Goal: Task Accomplishment & Management: Complete application form

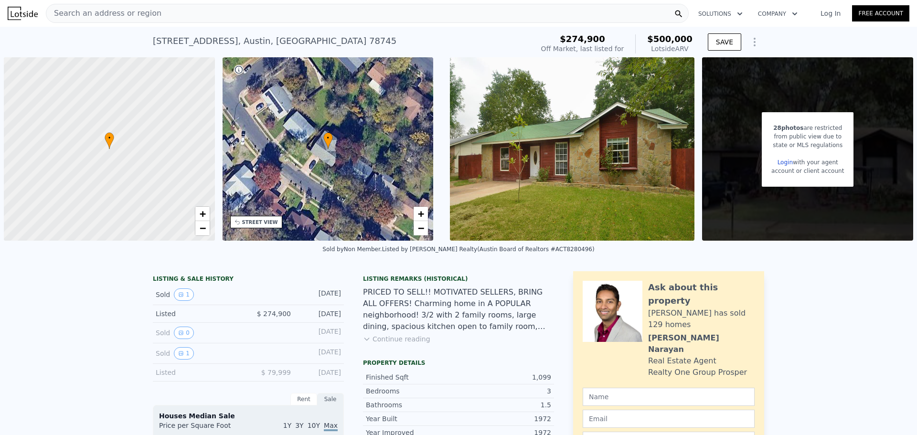
click at [526, 117] on img at bounding box center [572, 148] width 244 height 183
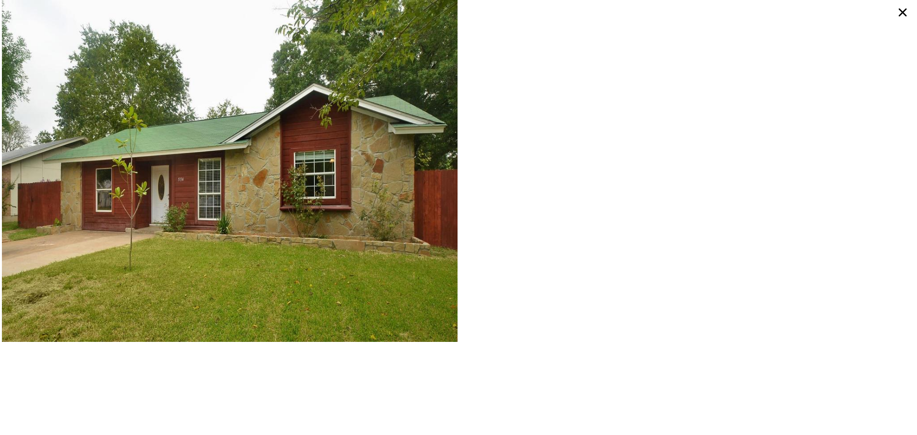
click at [902, 12] on icon at bounding box center [903, 13] width 8 height 8
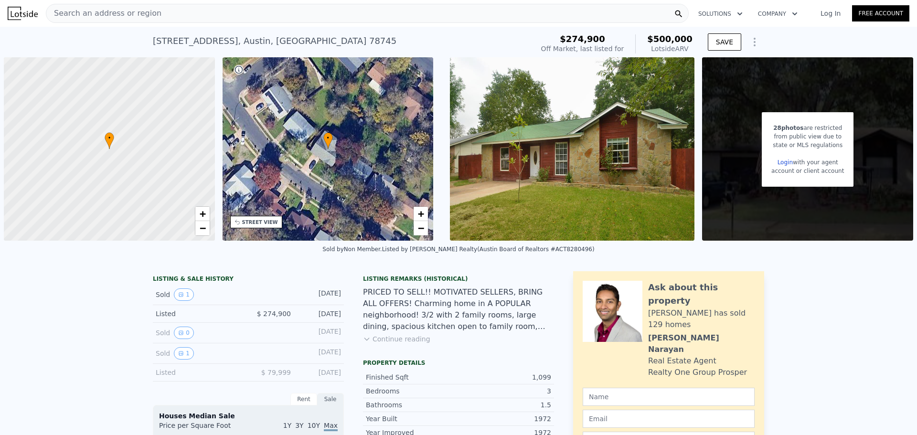
click at [463, 317] on div "PRICED TO SELL!! MOTIVATED SELLERS, BRING ALL OFFERS! Charming home in A POPULA…" at bounding box center [458, 309] width 191 height 46
click at [400, 344] on div "Listing Remarks (Historical) PRICED TO SELL!! MOTIVATED SELLERS, BRING ALL OFFE…" at bounding box center [458, 315] width 191 height 80
click at [400, 341] on button "Continue reading" at bounding box center [396, 339] width 67 height 10
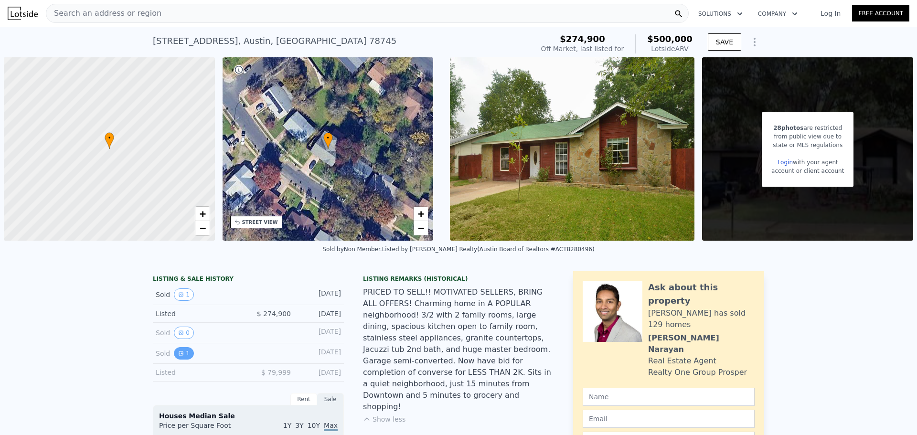
click at [180, 355] on button "1" at bounding box center [184, 353] width 20 height 12
click at [180, 326] on div "Sold 0 Jul 18, 2001" at bounding box center [248, 333] width 191 height 21
click at [178, 332] on button "0" at bounding box center [184, 333] width 20 height 12
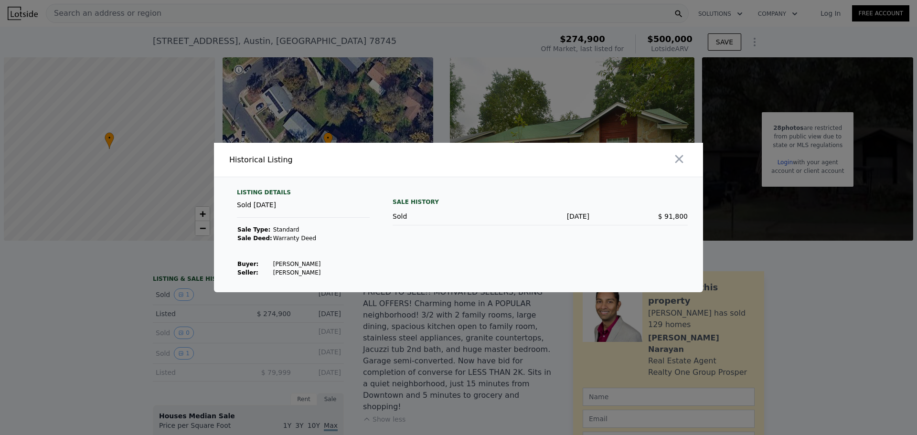
click at [178, 330] on div at bounding box center [458, 217] width 917 height 435
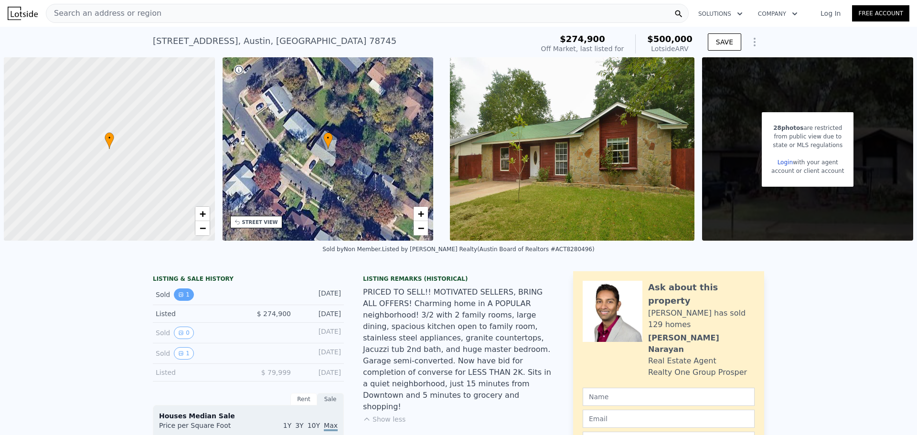
click at [184, 289] on button "1" at bounding box center [184, 294] width 20 height 12
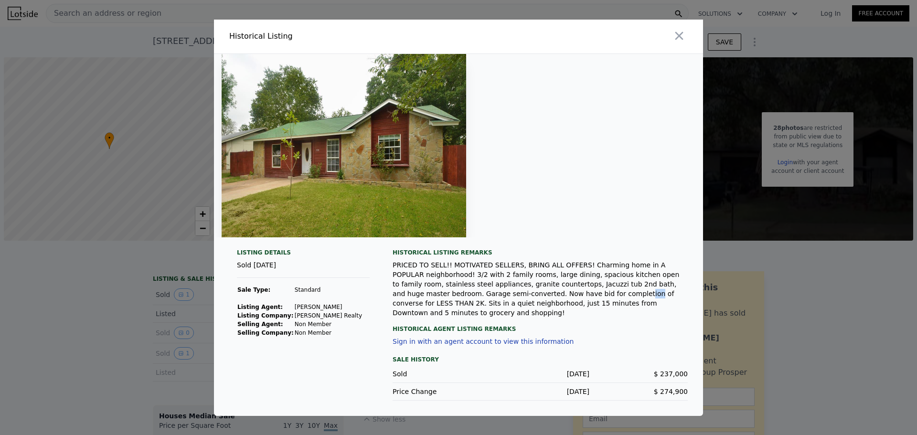
drag, startPoint x: 497, startPoint y: 295, endPoint x: 505, endPoint y: 297, distance: 8.3
click at [505, 297] on div "PRICED TO SELL!! MOTIVATED SELLERS, BRING ALL OFFERS! Charming home in A POPULA…" at bounding box center [540, 288] width 295 height 57
click at [503, 303] on div "PRICED TO SELL!! MOTIVATED SELLERS, BRING ALL OFFERS! Charming home in A POPULA…" at bounding box center [540, 288] width 295 height 57
click at [514, 282] on div "PRICED TO SELL!! MOTIVATED SELLERS, BRING ALL OFFERS! Charming home in A POPULA…" at bounding box center [540, 288] width 295 height 57
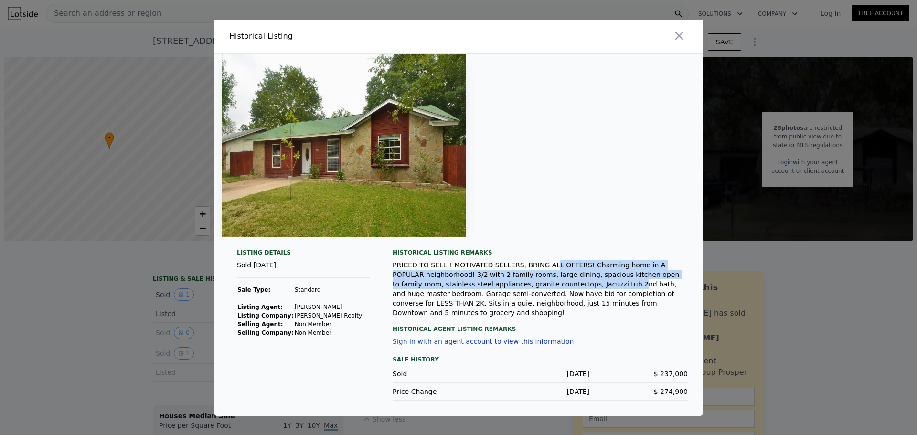
drag, startPoint x: 532, startPoint y: 263, endPoint x: 521, endPoint y: 288, distance: 27.6
click at [521, 288] on div "Historical Listing remarks PRICED TO SELL!! MOTIVATED SELLERS, BRING ALL OFFERS…" at bounding box center [540, 283] width 295 height 69
click at [521, 288] on div "PRICED TO SELL!! MOTIVATED SELLERS, BRING ALL OFFERS! Charming home in A POPULA…" at bounding box center [540, 288] width 295 height 57
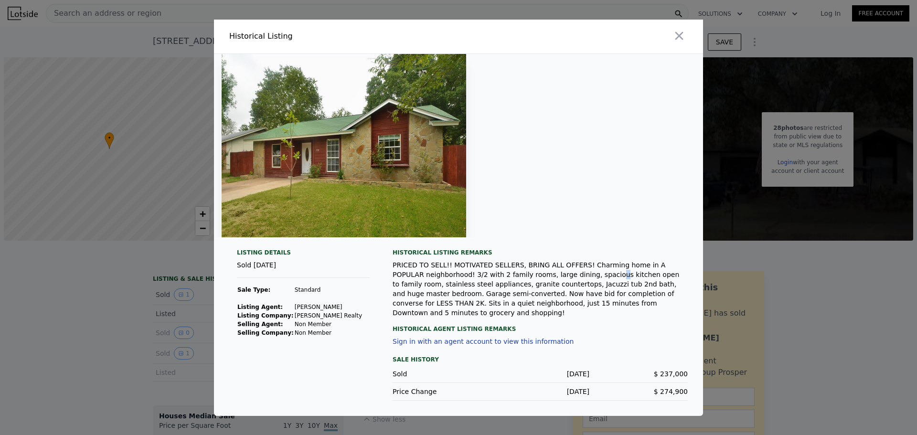
click at [561, 283] on div "PRICED TO SELL!! MOTIVATED SELLERS, BRING ALL OFFERS! Charming home in A POPULA…" at bounding box center [540, 288] width 295 height 57
click at [543, 304] on div "PRICED TO SELL!! MOTIVATED SELLERS, BRING ALL OFFERS! Charming home in A POPULA…" at bounding box center [540, 288] width 295 height 57
click at [437, 305] on div "PRICED TO SELL!! MOTIVATED SELLERS, BRING ALL OFFERS! Charming home in A POPULA…" at bounding box center [540, 288] width 295 height 57
click at [448, 298] on div "PRICED TO SELL!! MOTIVATED SELLERS, BRING ALL OFFERS! Charming home in A POPULA…" at bounding box center [540, 288] width 295 height 57
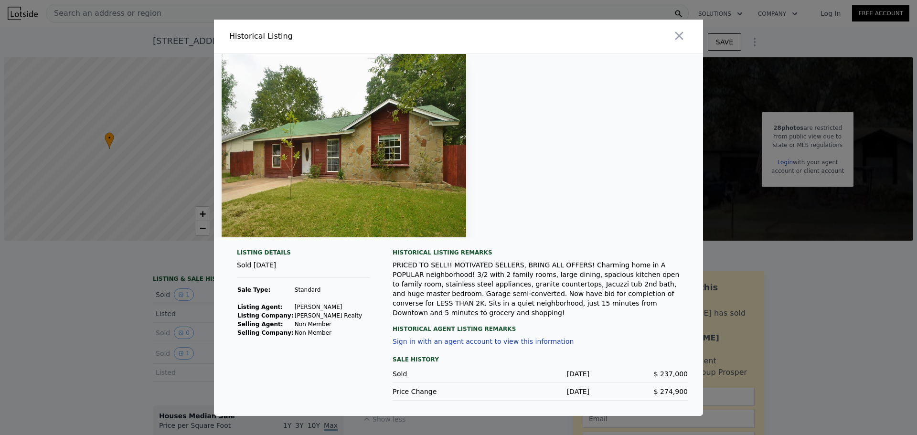
click at [314, 151] on img at bounding box center [344, 145] width 244 height 183
click at [435, 298] on div "PRICED TO SELL!! MOTIVATED SELLERS, BRING ALL OFFERS! Charming home in A POPULA…" at bounding box center [540, 288] width 295 height 57
click at [270, 250] on div "Listing Details Sold Nov 25, 2014 Sale Type: Standard Listing Agent: Crystal Ho…" at bounding box center [458, 235] width 489 height 362
click at [687, 37] on button "button" at bounding box center [678, 35] width 17 height 17
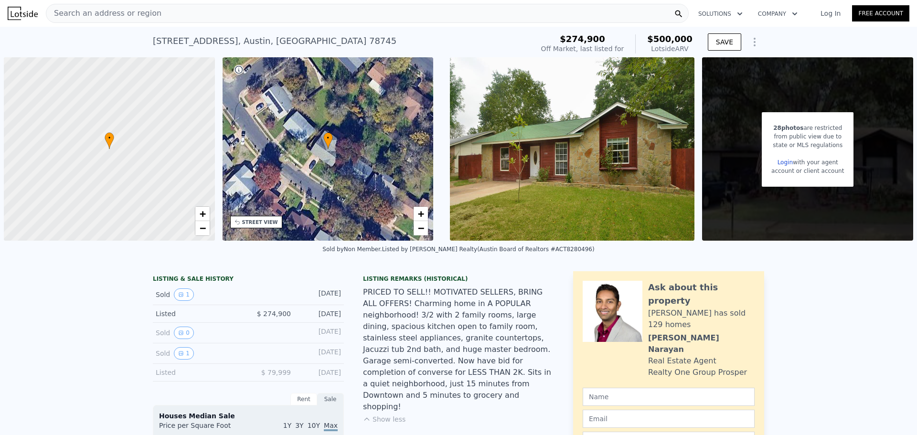
click at [450, 322] on div "PRICED TO SELL!! MOTIVATED SELLERS, BRING ALL OFFERS! Charming home in A POPULA…" at bounding box center [458, 349] width 191 height 126
drag, startPoint x: 457, startPoint y: 324, endPoint x: 424, endPoint y: 362, distance: 50.8
click at [424, 363] on div "PRICED TO SELL!! MOTIVATED SELLERS, BRING ALL OFFERS! Charming home in A POPULA…" at bounding box center [458, 349] width 191 height 126
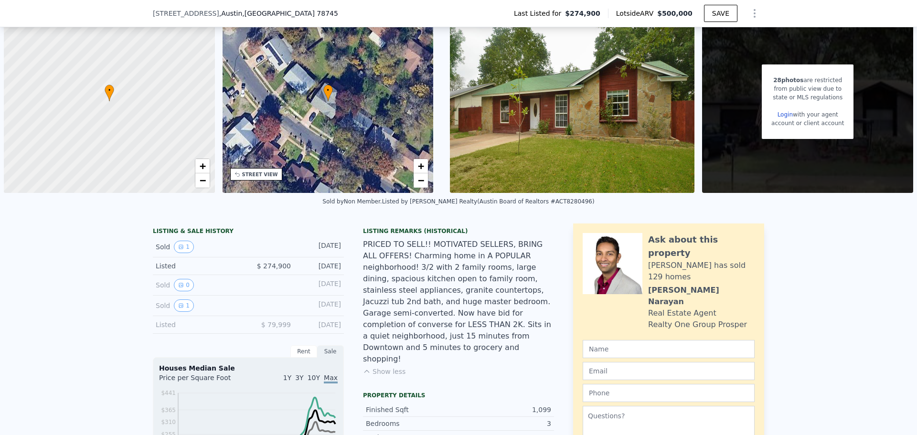
scroll to position [3, 0]
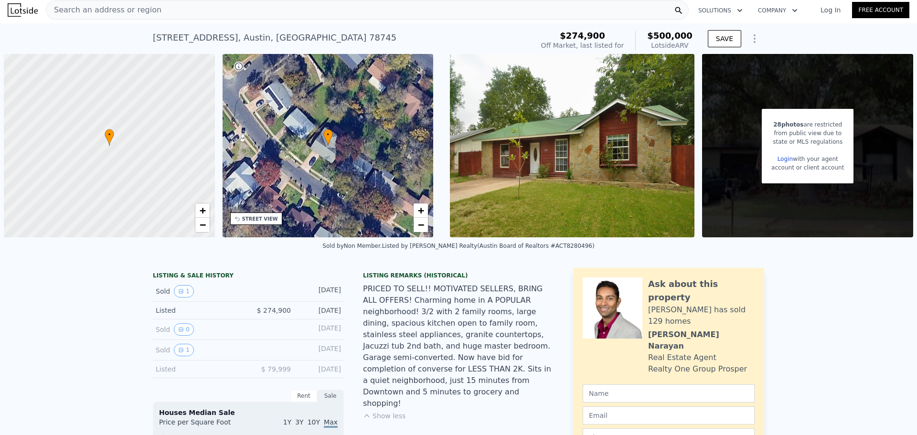
click at [536, 137] on img at bounding box center [572, 145] width 244 height 183
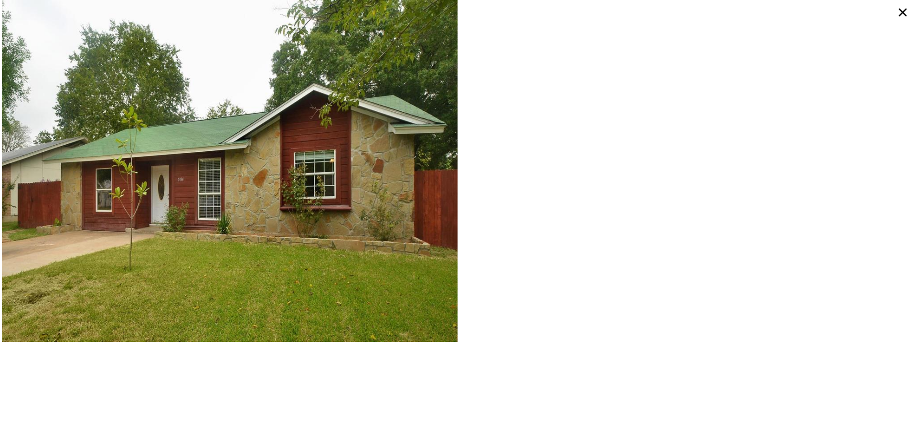
click at [908, 6] on icon at bounding box center [902, 12] width 17 height 17
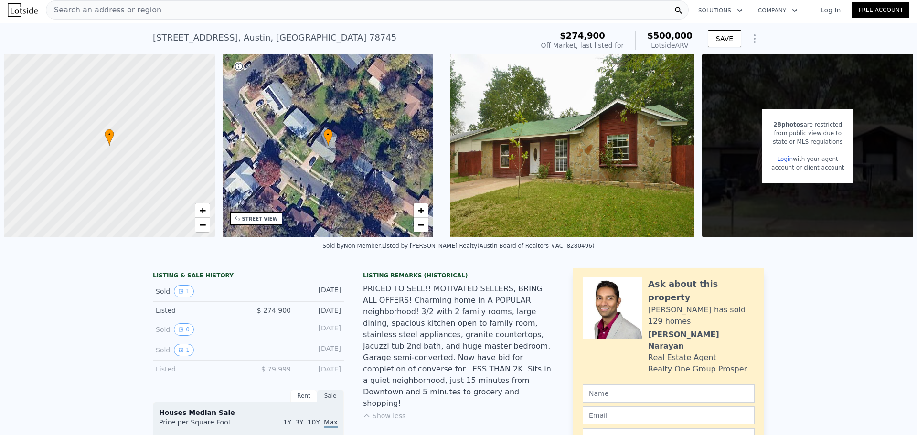
click at [815, 132] on div "from public view due to" at bounding box center [807, 133] width 73 height 9
click at [889, 150] on div "28 photos are restricted from public view due to state or MLS regulations Login…" at bounding box center [807, 145] width 211 height 183
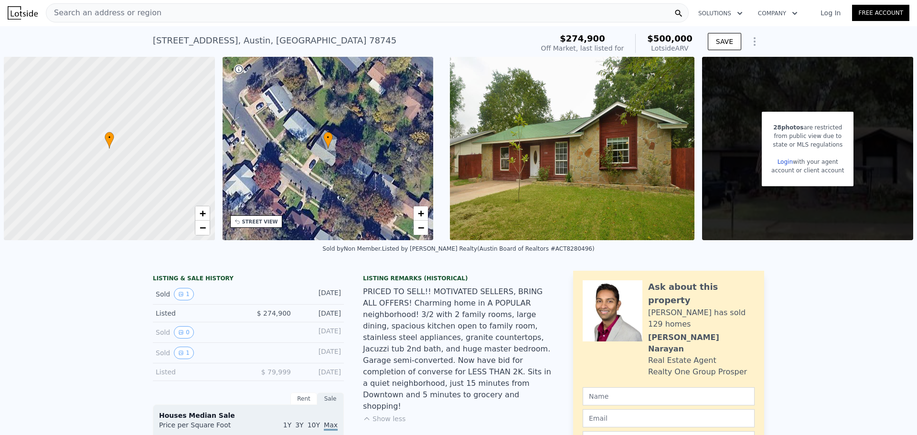
scroll to position [0, 0]
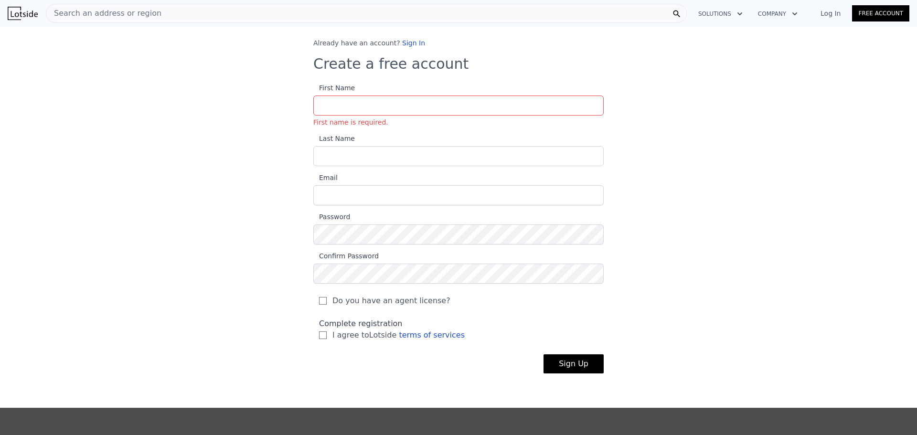
click at [420, 325] on div "Complete registration I agree to Lotside terms of services" at bounding box center [458, 329] width 279 height 23
click at [17, 13] on img at bounding box center [23, 13] width 30 height 13
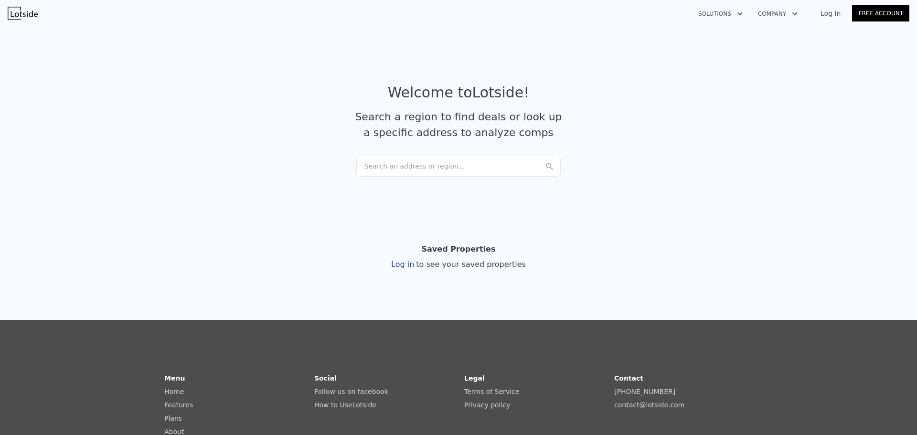
click at [842, 15] on link "Log In" at bounding box center [830, 14] width 43 height 10
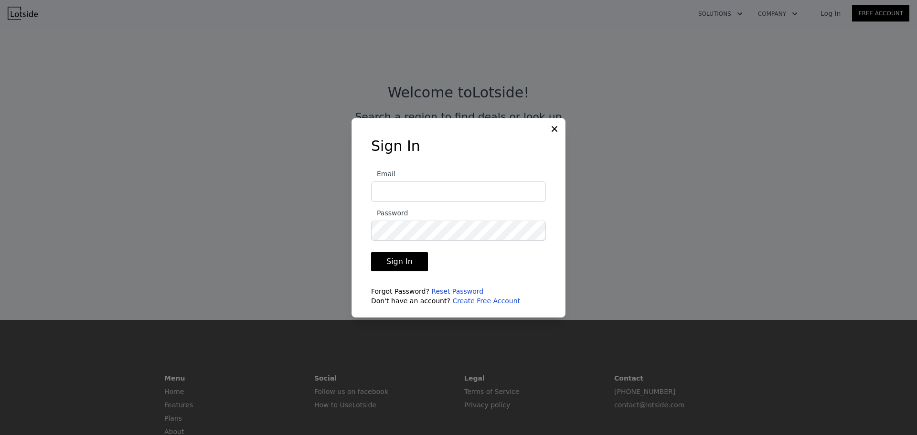
click at [878, 13] on div at bounding box center [458, 217] width 917 height 435
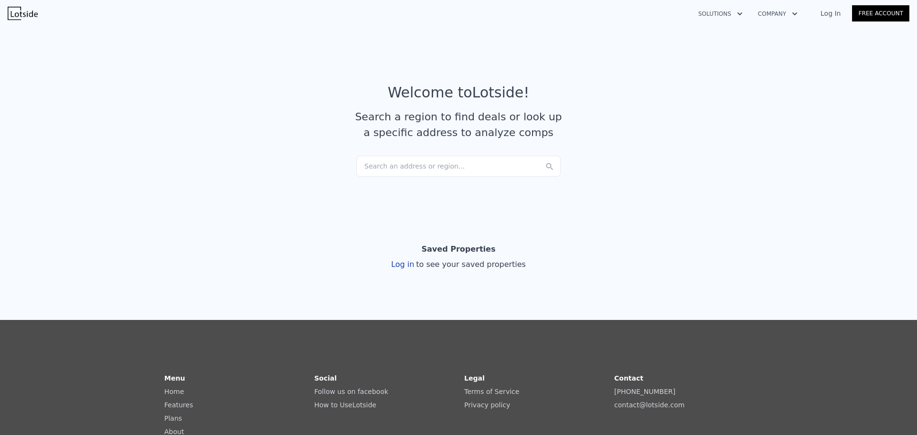
click at [878, 13] on link "Free Account" at bounding box center [880, 13] width 57 height 16
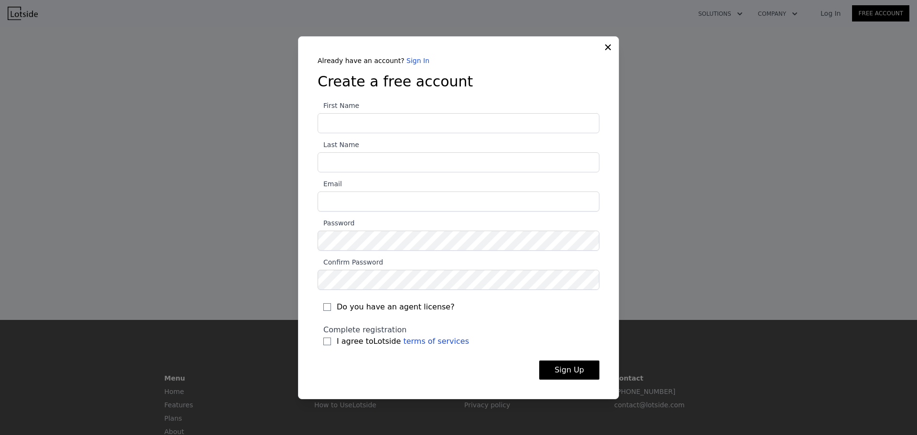
click at [401, 130] on input "First Name" at bounding box center [459, 123] width 282 height 20
type input "[PERSON_NAME]"
type input "O"
type input "[EMAIL_ADDRESS][DOMAIN_NAME]"
click at [327, 341] on input "I agree to Lotside terms of services" at bounding box center [327, 342] width 8 height 8
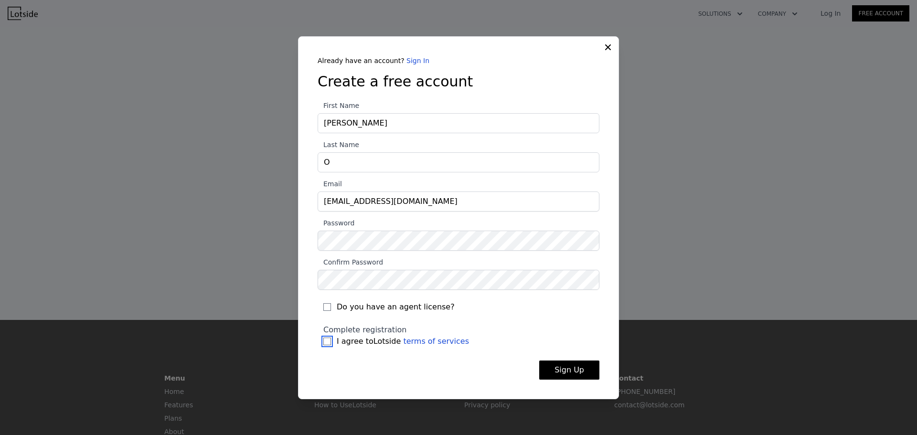
checkbox input "true"
click at [576, 374] on button "Sign Up" at bounding box center [569, 370] width 60 height 19
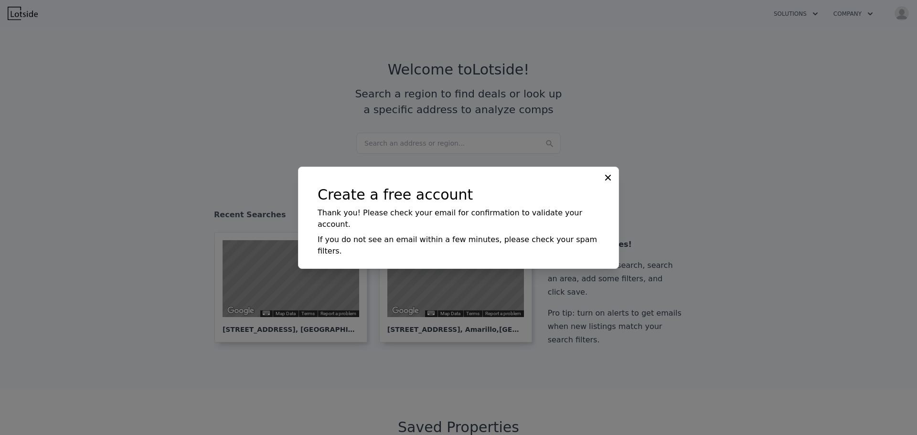
checkbox input "true"
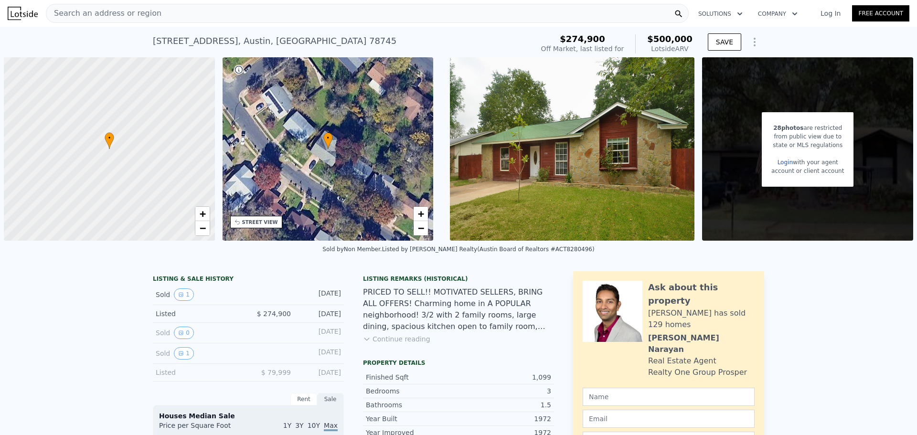
click at [781, 163] on link "Login" at bounding box center [784, 162] width 15 height 7
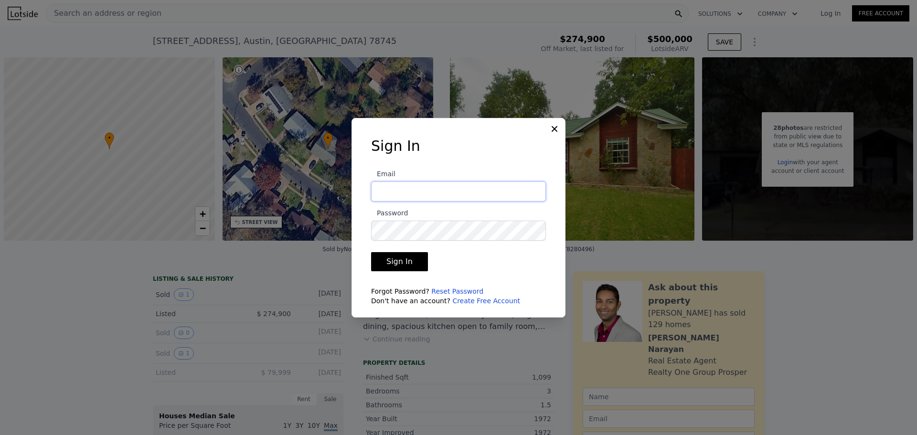
type input "[EMAIL_ADDRESS][DOMAIN_NAME]"
click at [385, 263] on button "Sign In" at bounding box center [399, 261] width 57 height 19
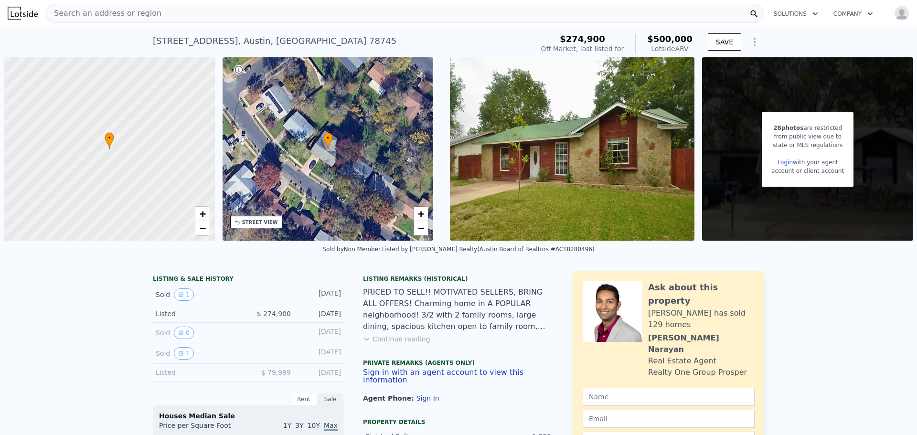
click at [896, 17] on img "button" at bounding box center [901, 13] width 15 height 15
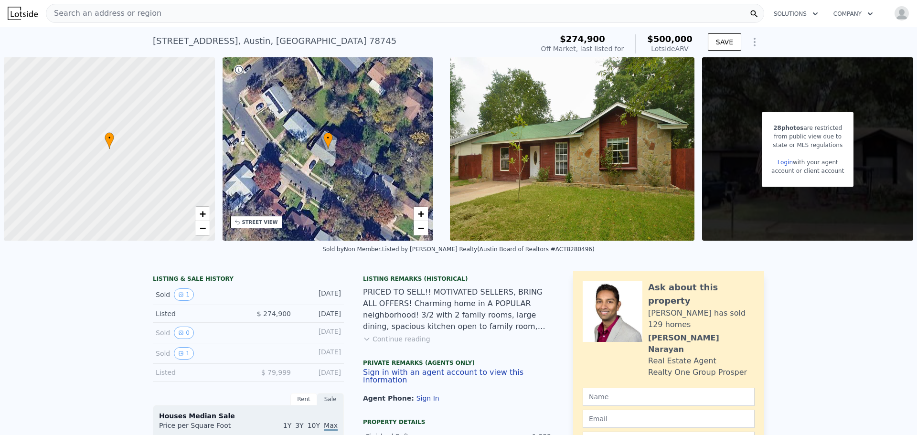
click at [806, 131] on div "28 photos are restricted" at bounding box center [807, 128] width 73 height 9
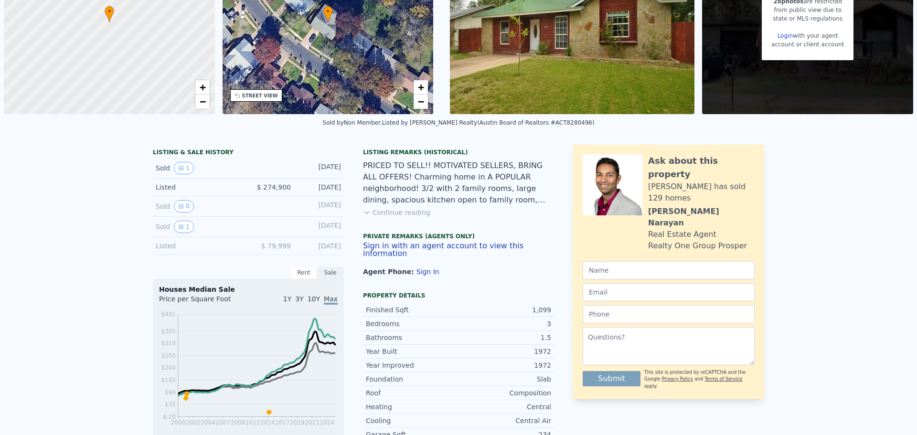
scroll to position [3, 0]
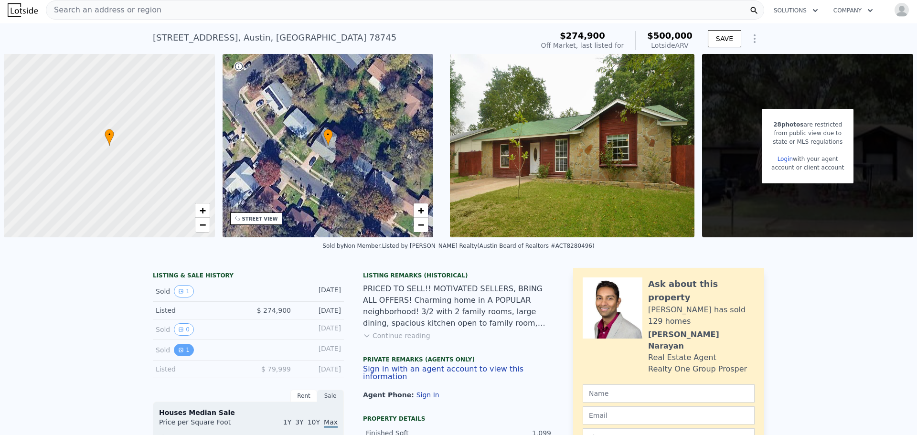
click at [179, 352] on icon "View historical data" at bounding box center [181, 350] width 4 height 4
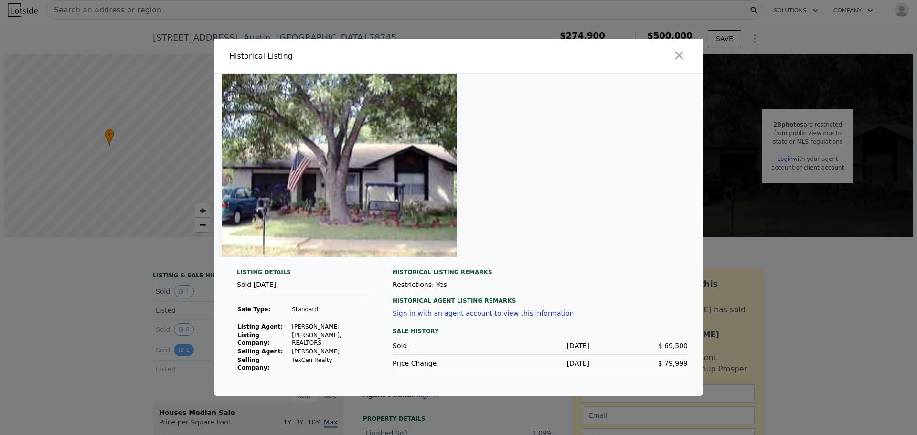
click at [177, 352] on div at bounding box center [458, 217] width 917 height 435
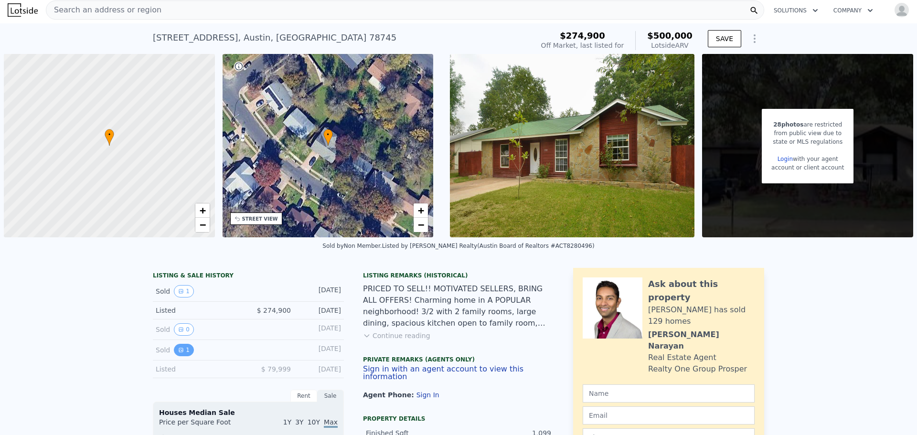
click at [178, 351] on icon "View historical data" at bounding box center [181, 350] width 6 height 6
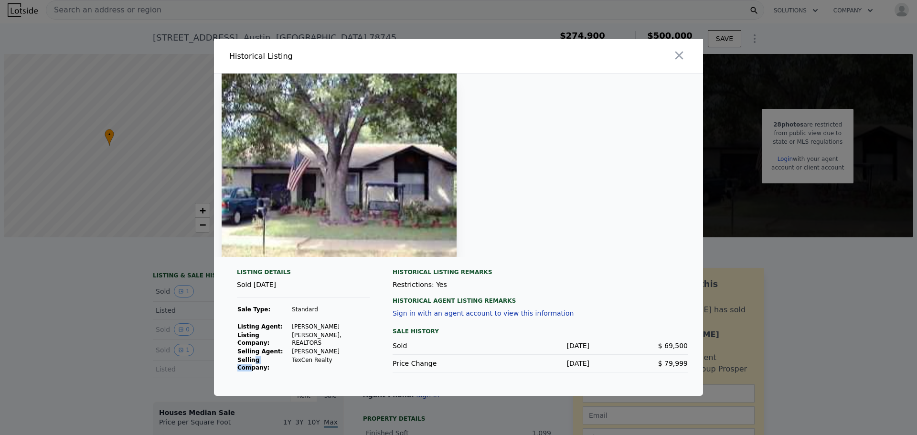
drag, startPoint x: 252, startPoint y: 352, endPoint x: 268, endPoint y: 356, distance: 16.6
click at [268, 357] on strong "Selling Company:" at bounding box center [253, 364] width 32 height 14
click at [291, 356] on td "TexCen Realty" at bounding box center [330, 364] width 78 height 16
drag, startPoint x: 322, startPoint y: 354, endPoint x: 333, endPoint y: 359, distance: 11.8
click at [333, 359] on td "TexCen Realty" at bounding box center [330, 364] width 78 height 16
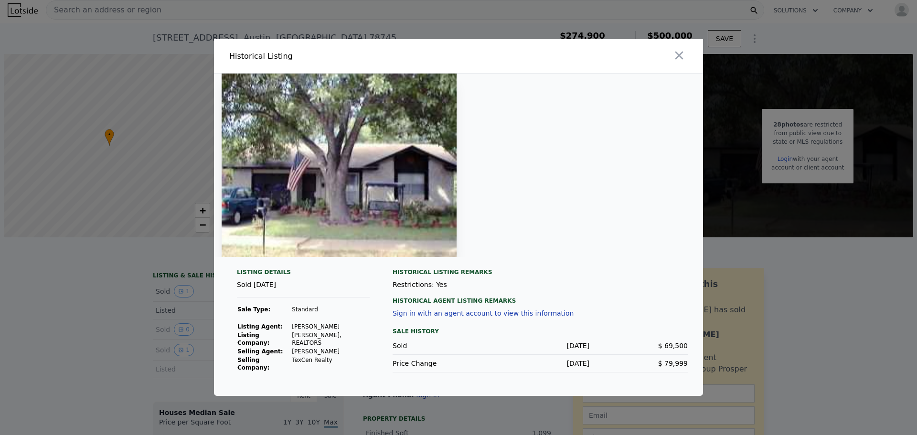
click at [333, 356] on td "TexCen Realty" at bounding box center [330, 364] width 78 height 16
click at [679, 57] on icon "button" at bounding box center [678, 55] width 13 height 13
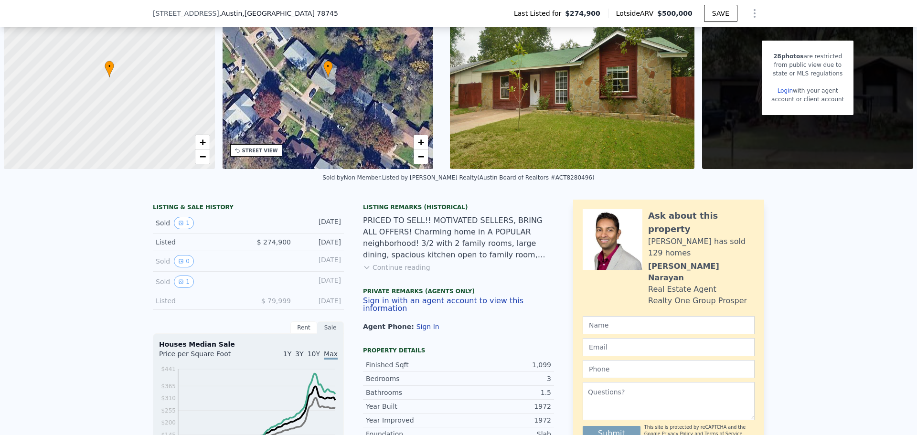
scroll to position [191, 0]
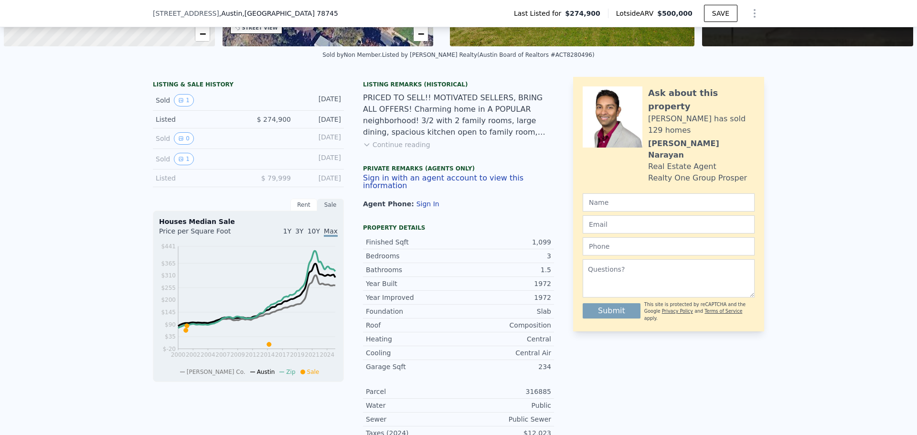
click at [292, 204] on div "Rent" at bounding box center [303, 205] width 27 height 12
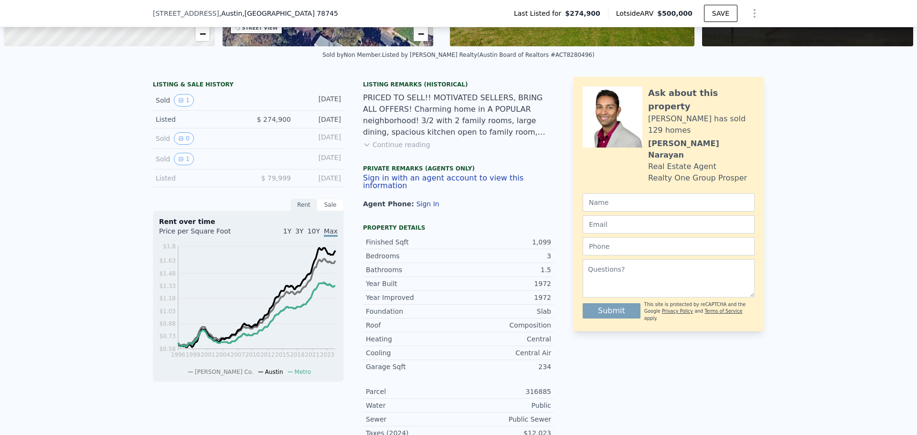
click at [397, 145] on button "Continue reading" at bounding box center [396, 145] width 67 height 10
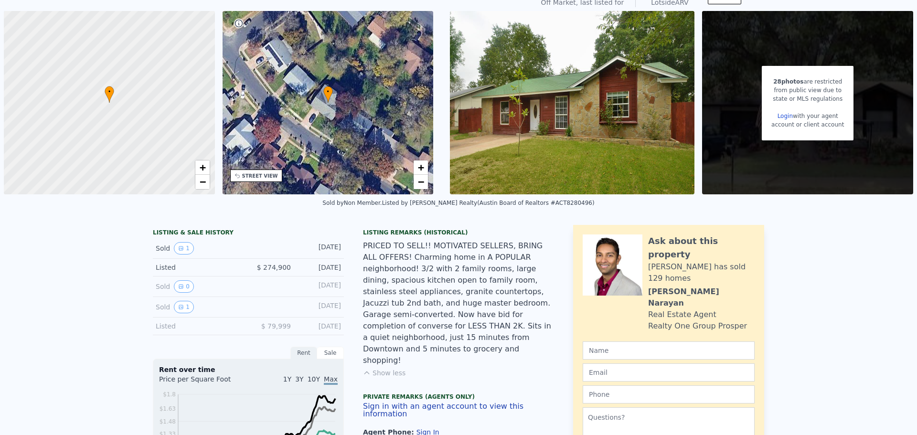
scroll to position [3, 0]
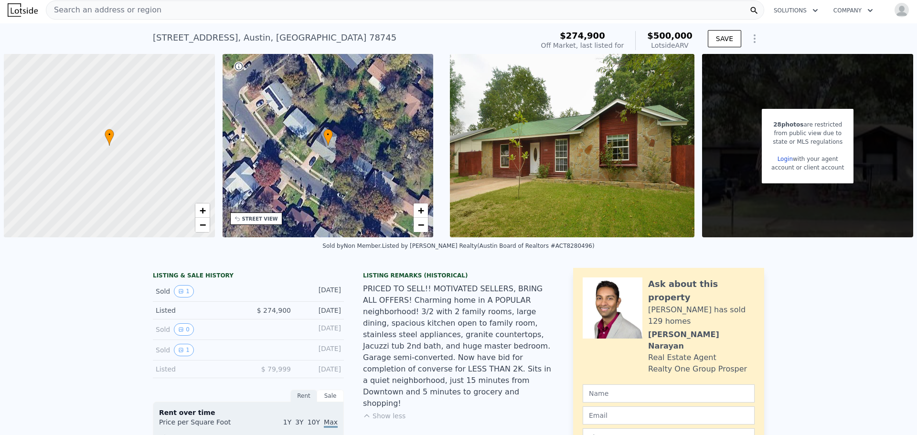
click at [754, 42] on icon "Show Options" at bounding box center [754, 39] width 1 height 8
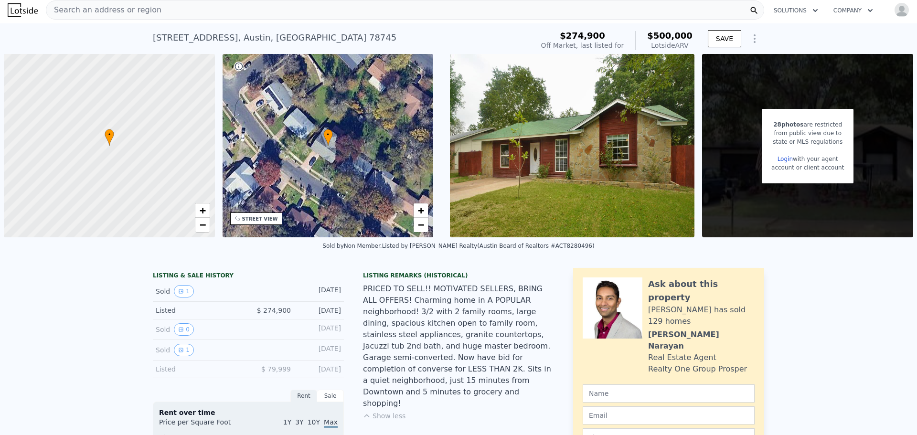
click at [794, 180] on div "28 photos are restricted from public view due to state or MLS regulations Login…" at bounding box center [808, 146] width 92 height 74
click at [780, 159] on link "Login" at bounding box center [784, 159] width 15 height 7
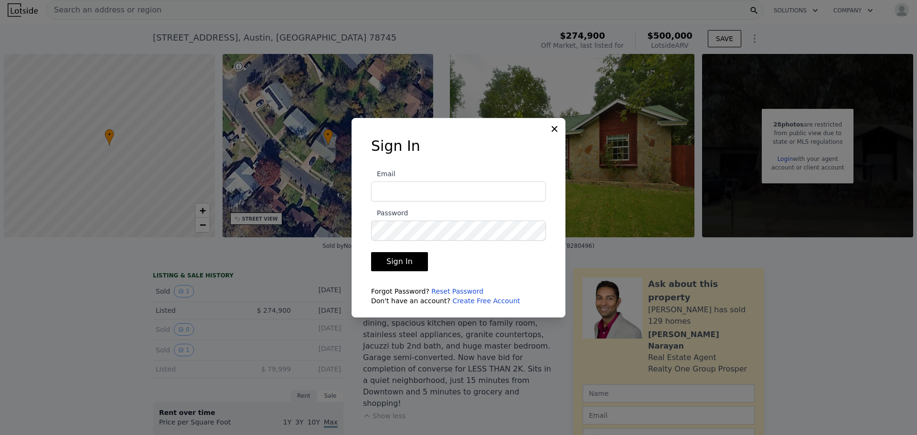
click at [560, 127] on div "Sign In Email Password Sign In Forgot Password? Reset Password Don't have an ac…" at bounding box center [458, 218] width 214 height 200
click at [557, 127] on icon at bounding box center [555, 129] width 10 height 10
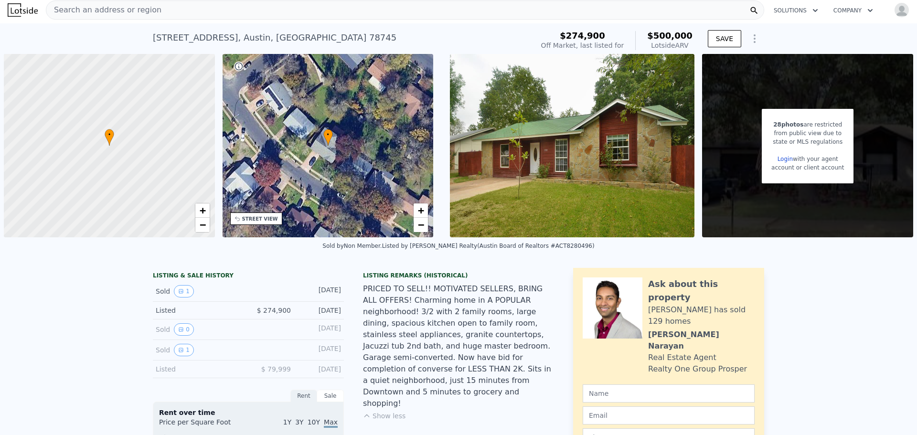
click at [894, 8] on img "button" at bounding box center [901, 9] width 15 height 15
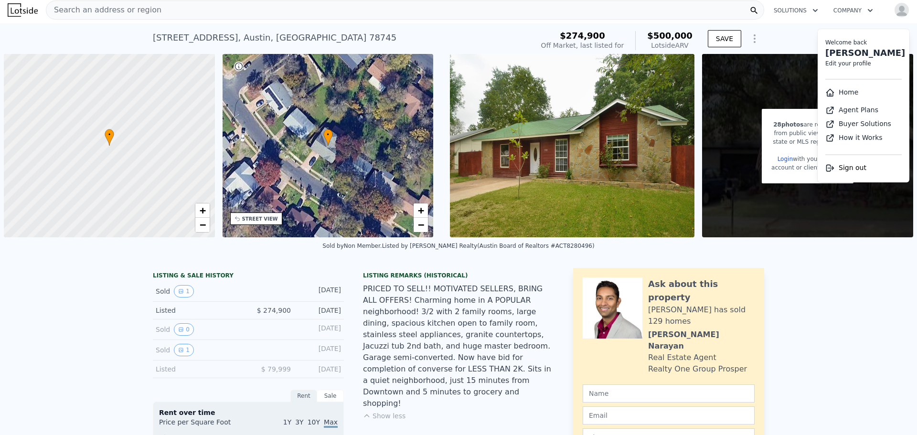
click at [839, 51] on link "[PERSON_NAME]" at bounding box center [865, 53] width 80 height 10
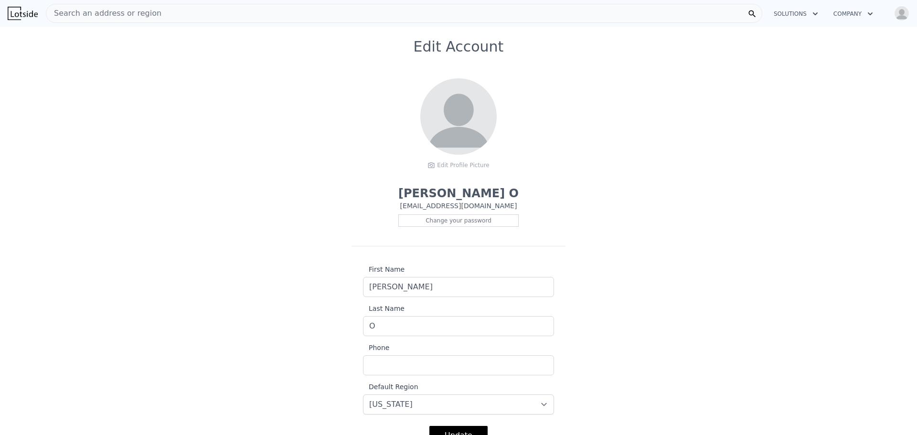
scroll to position [48, 0]
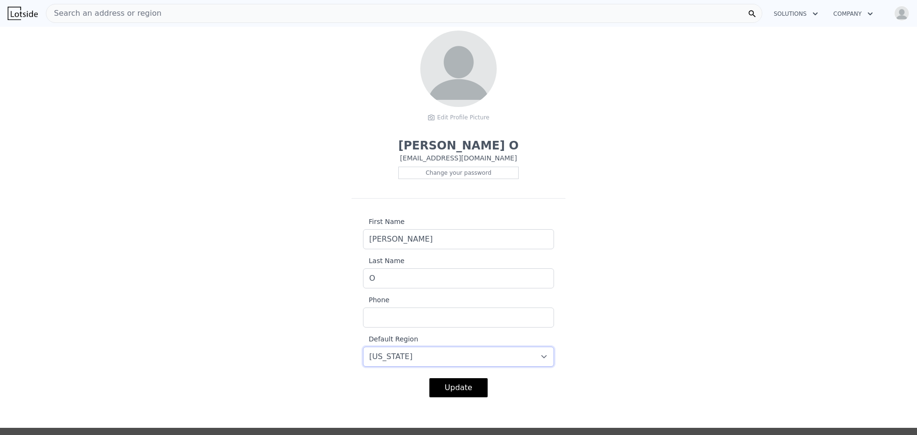
click at [414, 361] on select "-- select -- [US_STATE] [US_STATE] [US_STATE] [US_STATE] [US_STATE] [US_STATE]" at bounding box center [458, 357] width 191 height 20
select select "48"
click at [363, 347] on select "-- select -- [US_STATE] [US_STATE] [US_STATE] [US_STATE] [US_STATE] [US_STATE]" at bounding box center [458, 357] width 191 height 20
click at [456, 389] on button "Update" at bounding box center [458, 387] width 58 height 19
click at [191, 14] on div "Search an address or region" at bounding box center [404, 13] width 716 height 19
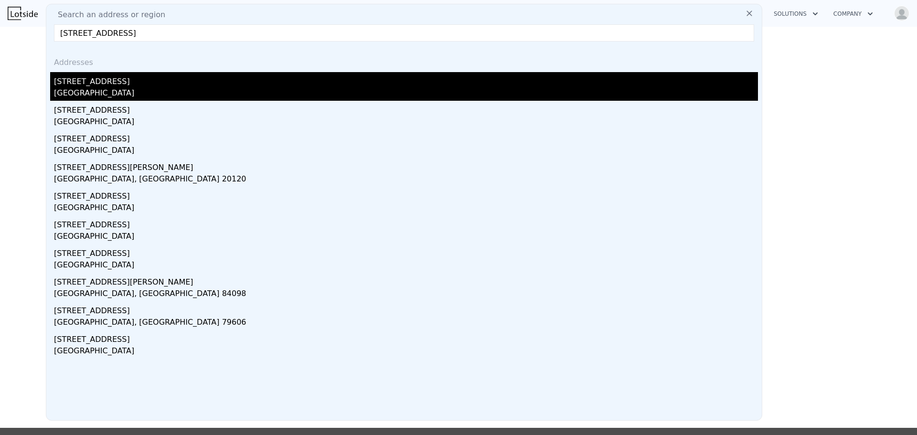
type input "[STREET_ADDRESS]"
click at [103, 86] on div "[STREET_ADDRESS]" at bounding box center [406, 79] width 704 height 15
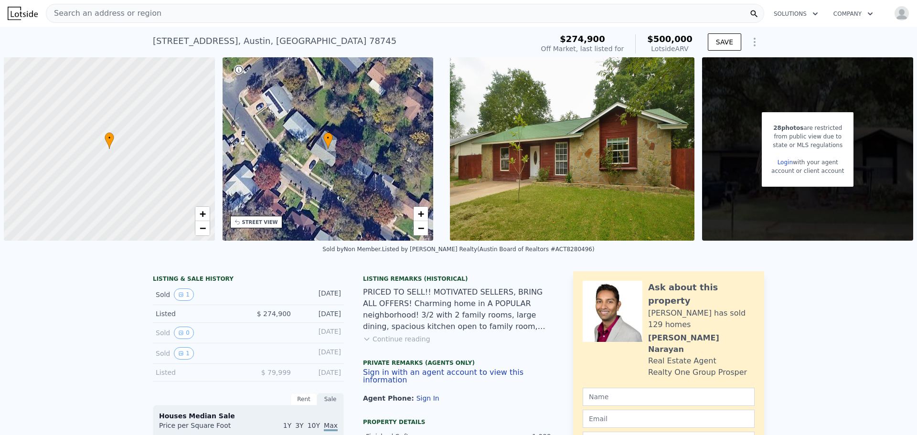
click at [827, 213] on div "28 photos are restricted from public view due to state or MLS regulations Login…" at bounding box center [807, 148] width 211 height 183
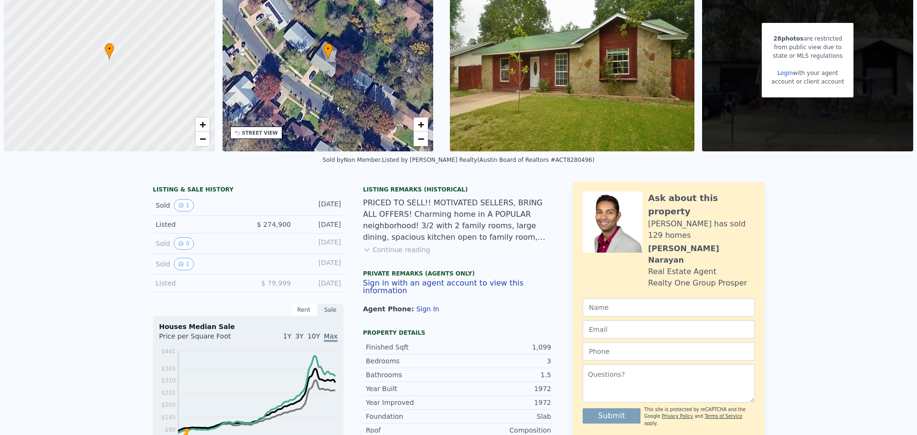
scroll to position [3, 0]
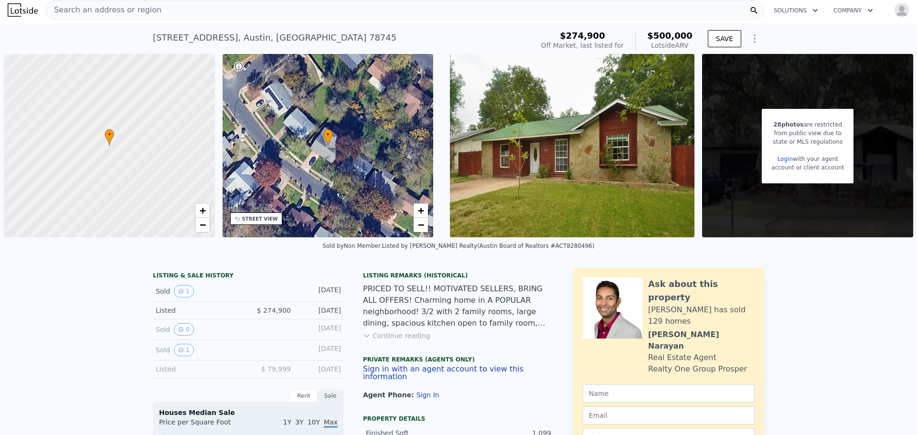
click at [258, 11] on div "Search an address or region" at bounding box center [405, 9] width 718 height 19
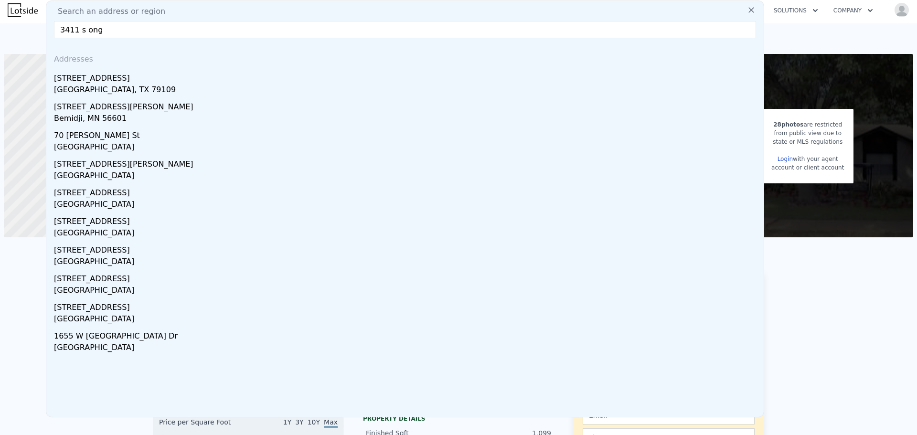
drag, startPoint x: 68, startPoint y: 30, endPoint x: 50, endPoint y: 23, distance: 19.2
click at [49, 24] on div "Search an address or region [GEOGRAPHIC_DATA] Addresses [STREET_ADDRESS][GEOGRA…" at bounding box center [405, 208] width 718 height 417
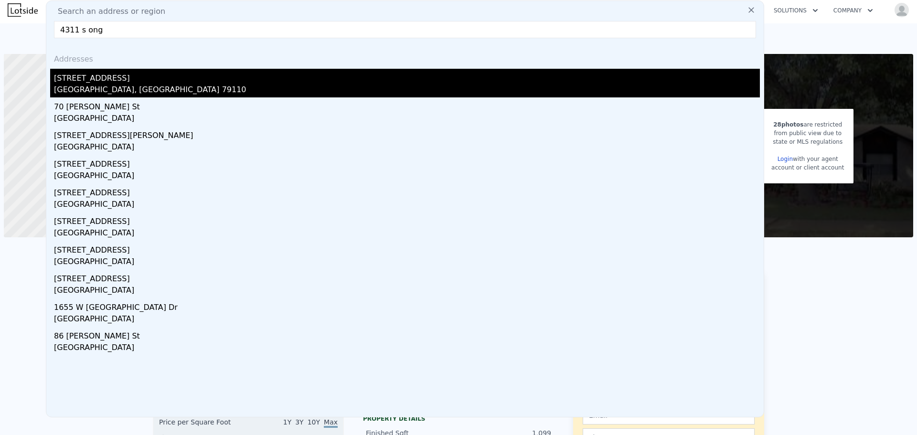
type input "4311 s ong"
click at [124, 79] on div "[STREET_ADDRESS]" at bounding box center [407, 76] width 706 height 15
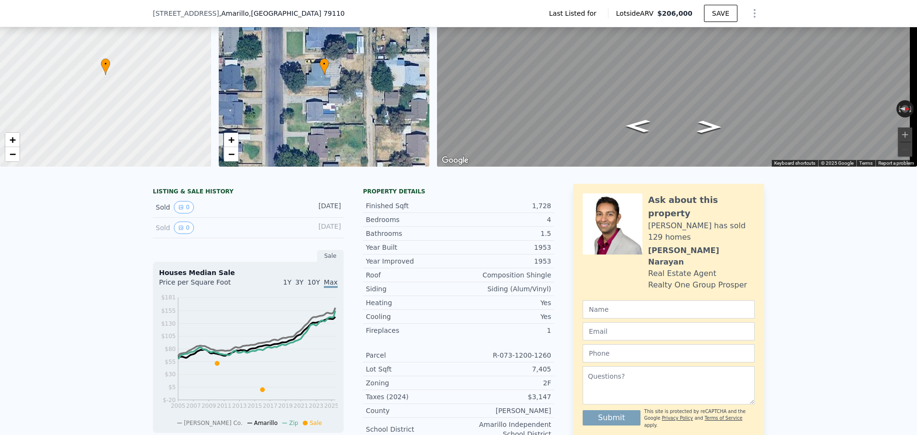
scroll to position [191, 0]
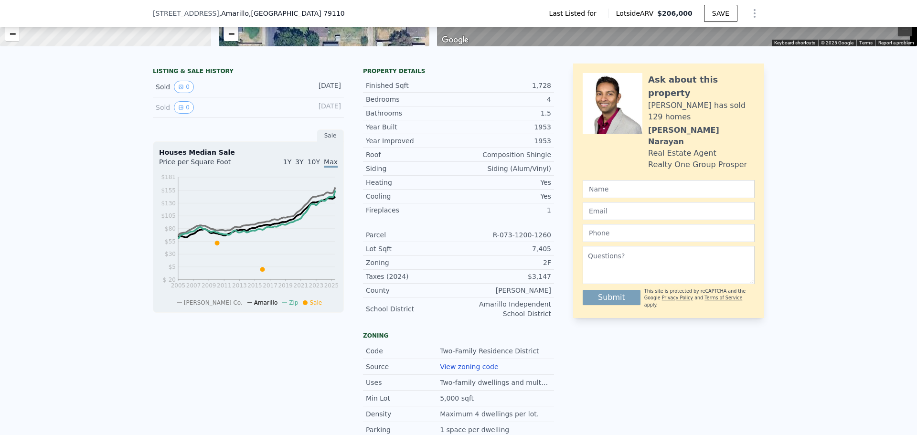
click at [182, 107] on div "Sold 0 [DATE]" at bounding box center [248, 107] width 191 height 21
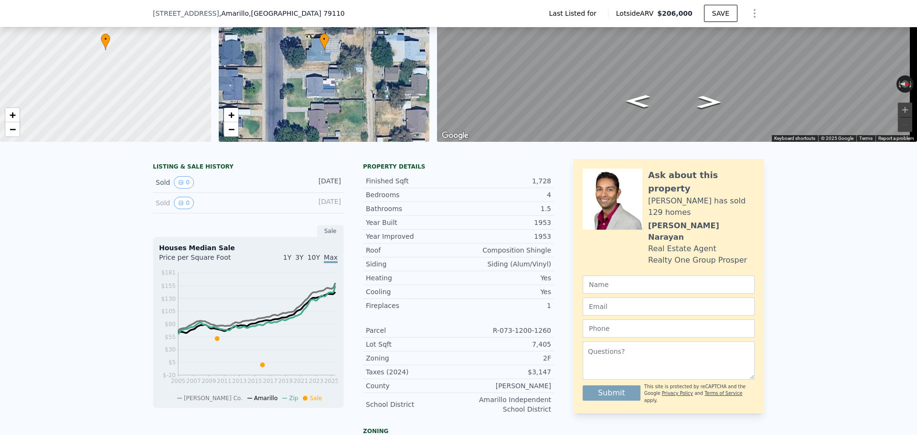
scroll to position [3, 0]
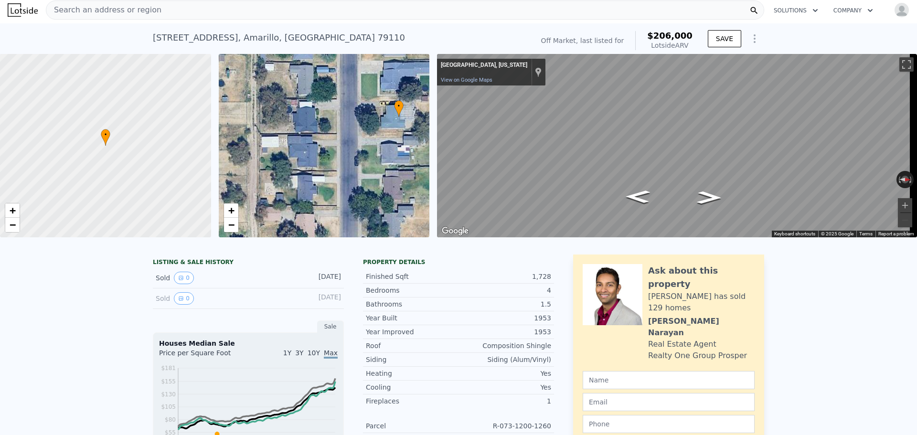
drag, startPoint x: 329, startPoint y: 154, endPoint x: 403, endPoint y: 125, distance: 79.8
click at [403, 125] on div "• + −" at bounding box center [324, 145] width 211 height 183
click at [130, 9] on span "Search an address or region" at bounding box center [103, 9] width 115 height 11
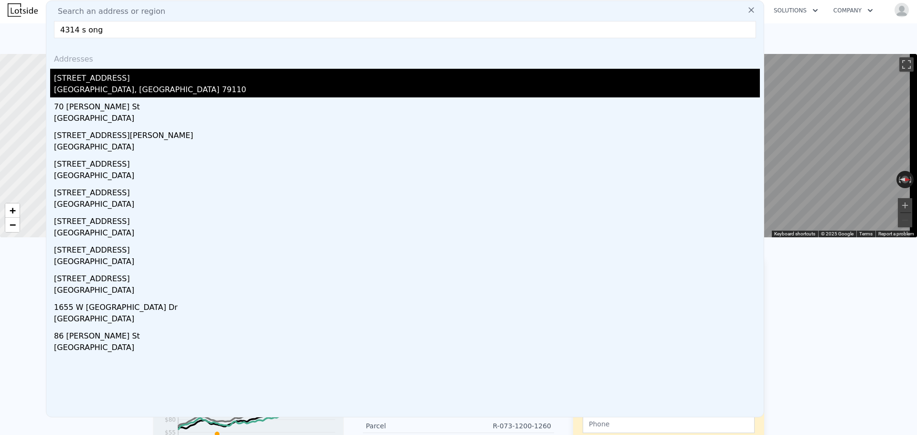
type input "4314 s ong"
click at [111, 84] on div "[GEOGRAPHIC_DATA], [GEOGRAPHIC_DATA] 79110" at bounding box center [407, 90] width 706 height 13
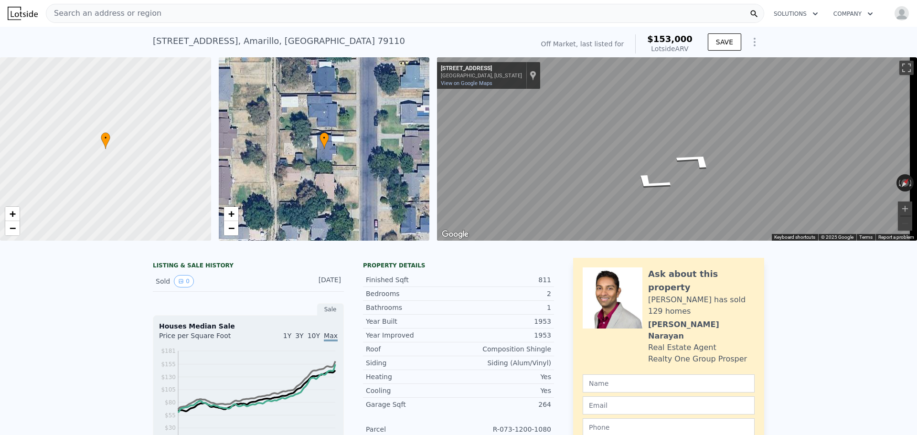
click at [133, 12] on span "Search an address or region" at bounding box center [103, 13] width 115 height 11
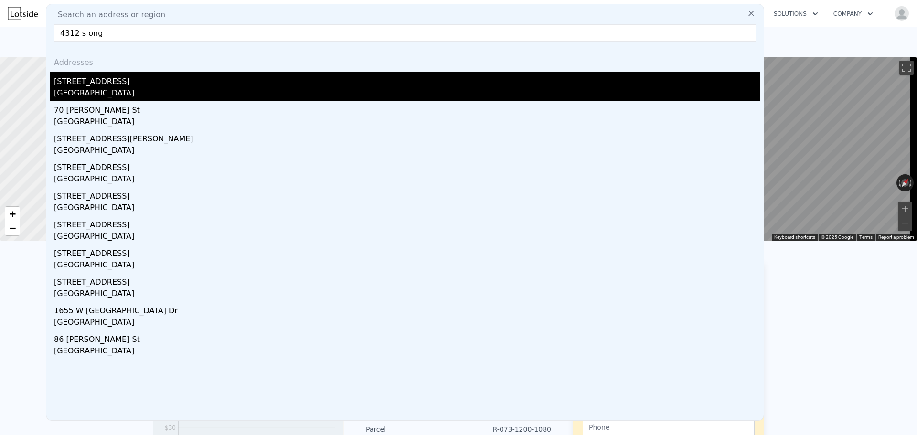
type input "4312 s ong"
click at [78, 92] on div "[GEOGRAPHIC_DATA]" at bounding box center [407, 93] width 706 height 13
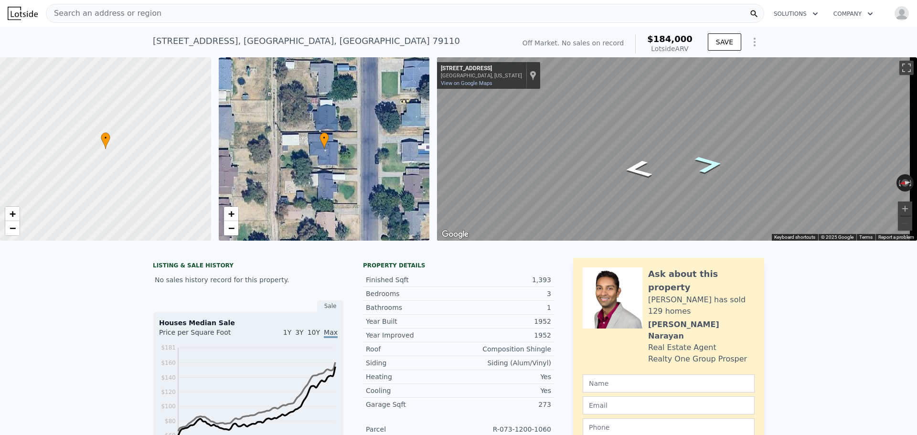
drag, startPoint x: 708, startPoint y: 165, endPoint x: 706, endPoint y: 171, distance: 6.7
click at [708, 166] on icon "Go South, S Ong St" at bounding box center [709, 164] width 52 height 26
